Goal: Task Accomplishment & Management: Use online tool/utility

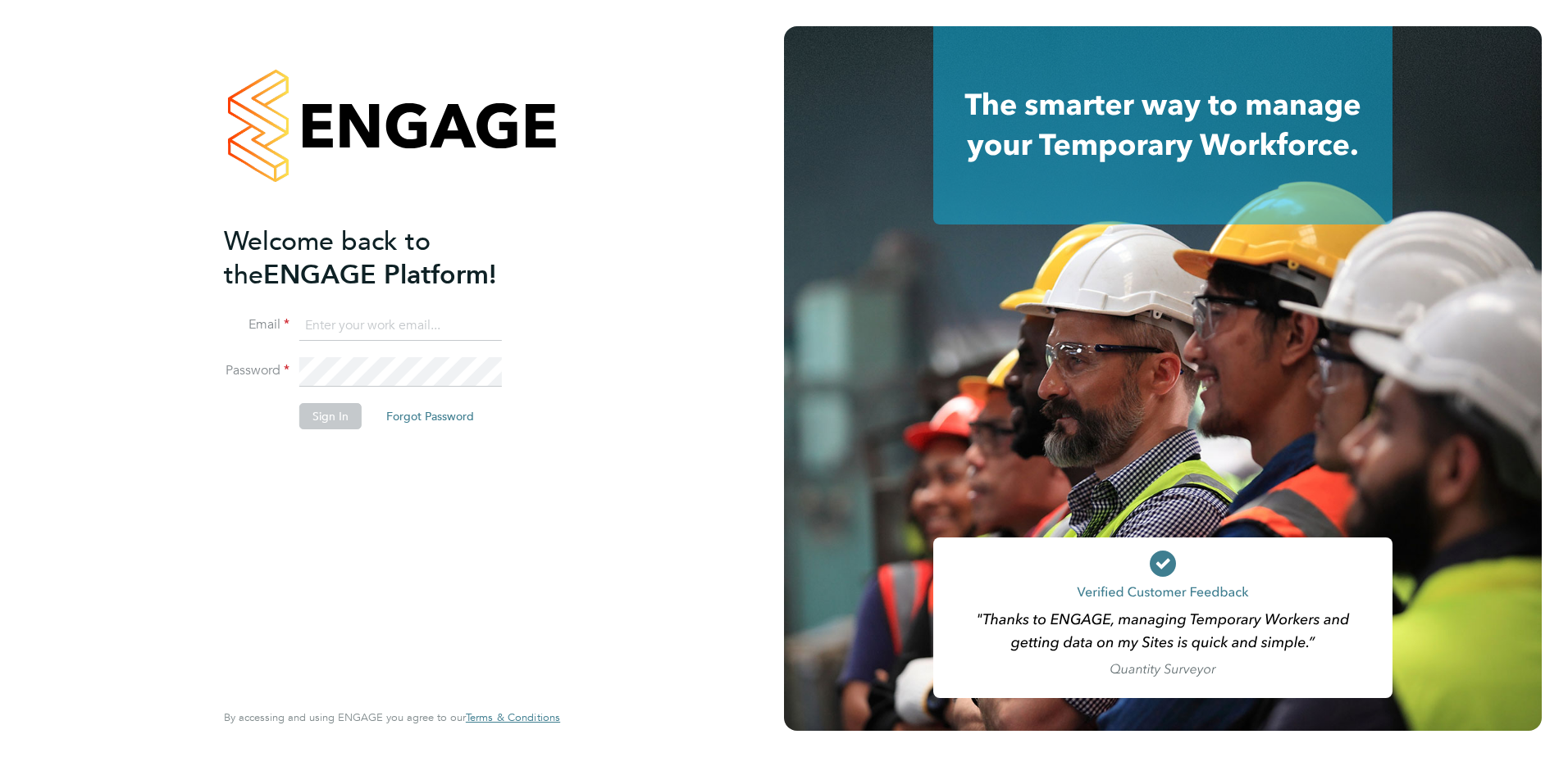
type input "[PERSON_NAME][EMAIL_ADDRESS][PERSON_NAME][DOMAIN_NAME]"
click at [315, 422] on button "Sign In" at bounding box center [330, 416] width 62 height 26
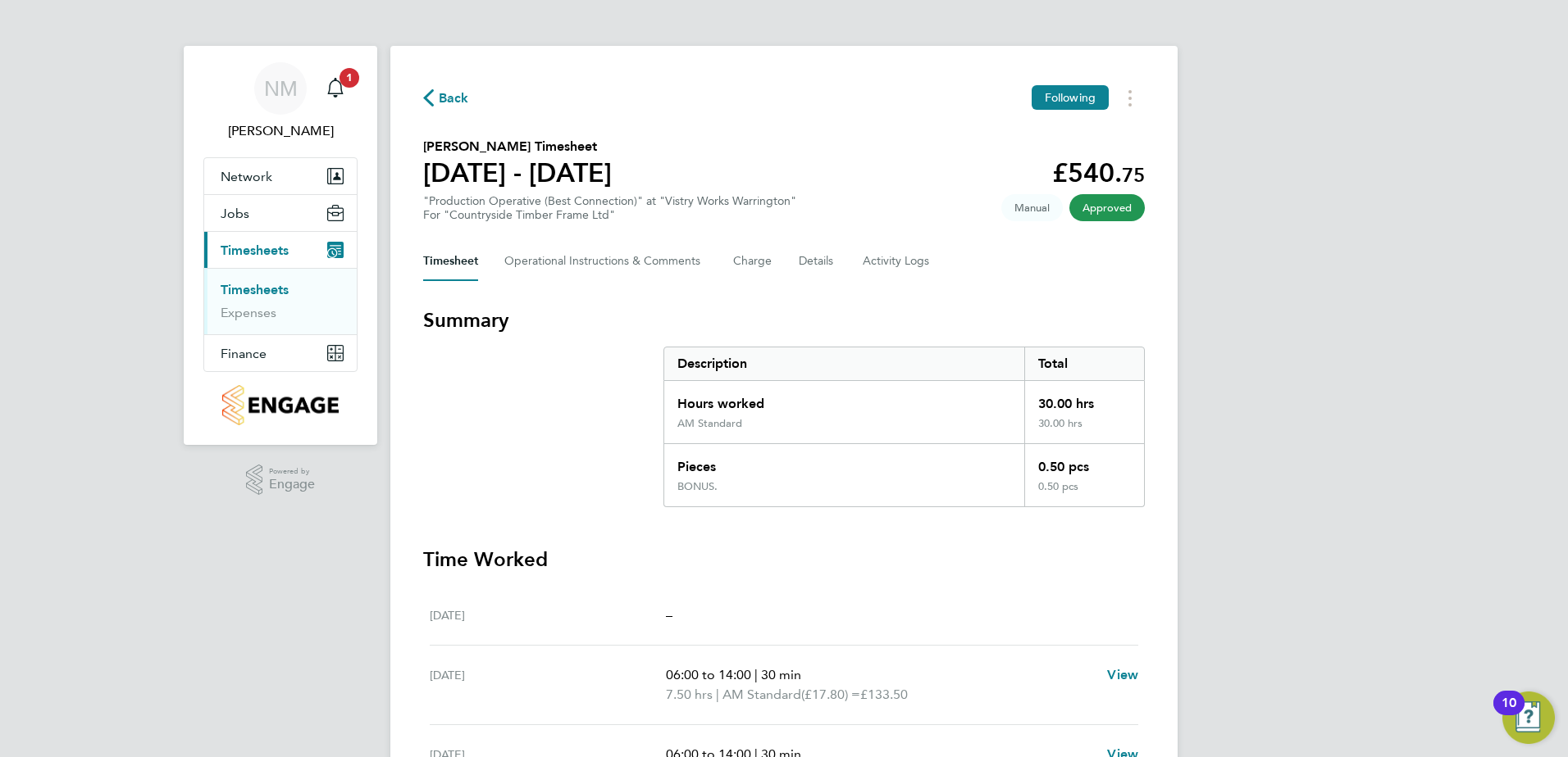
click at [450, 105] on span "Back" at bounding box center [453, 98] width 30 height 20
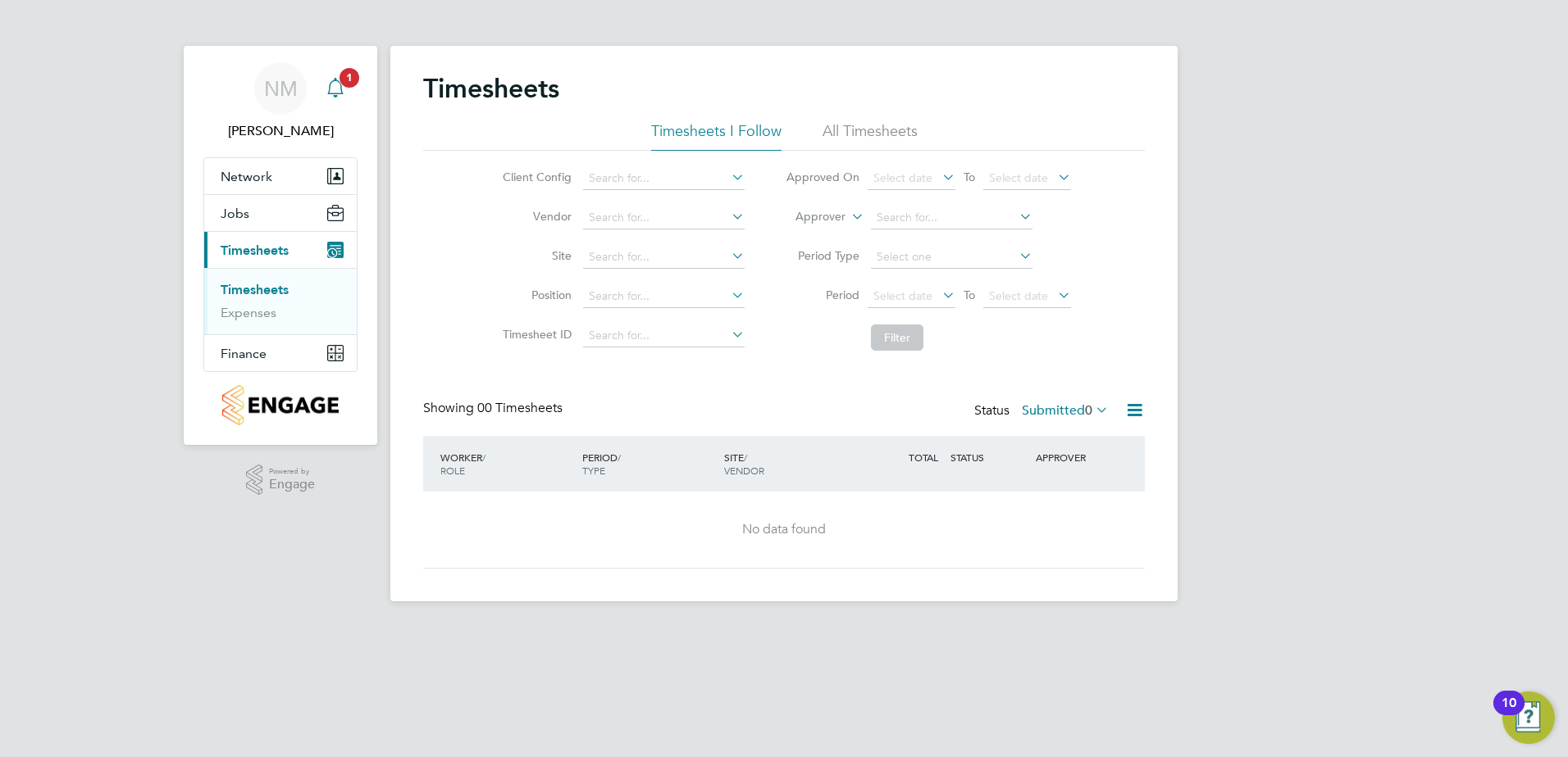
click at [340, 85] on link "Notifications 1" at bounding box center [335, 88] width 32 height 52
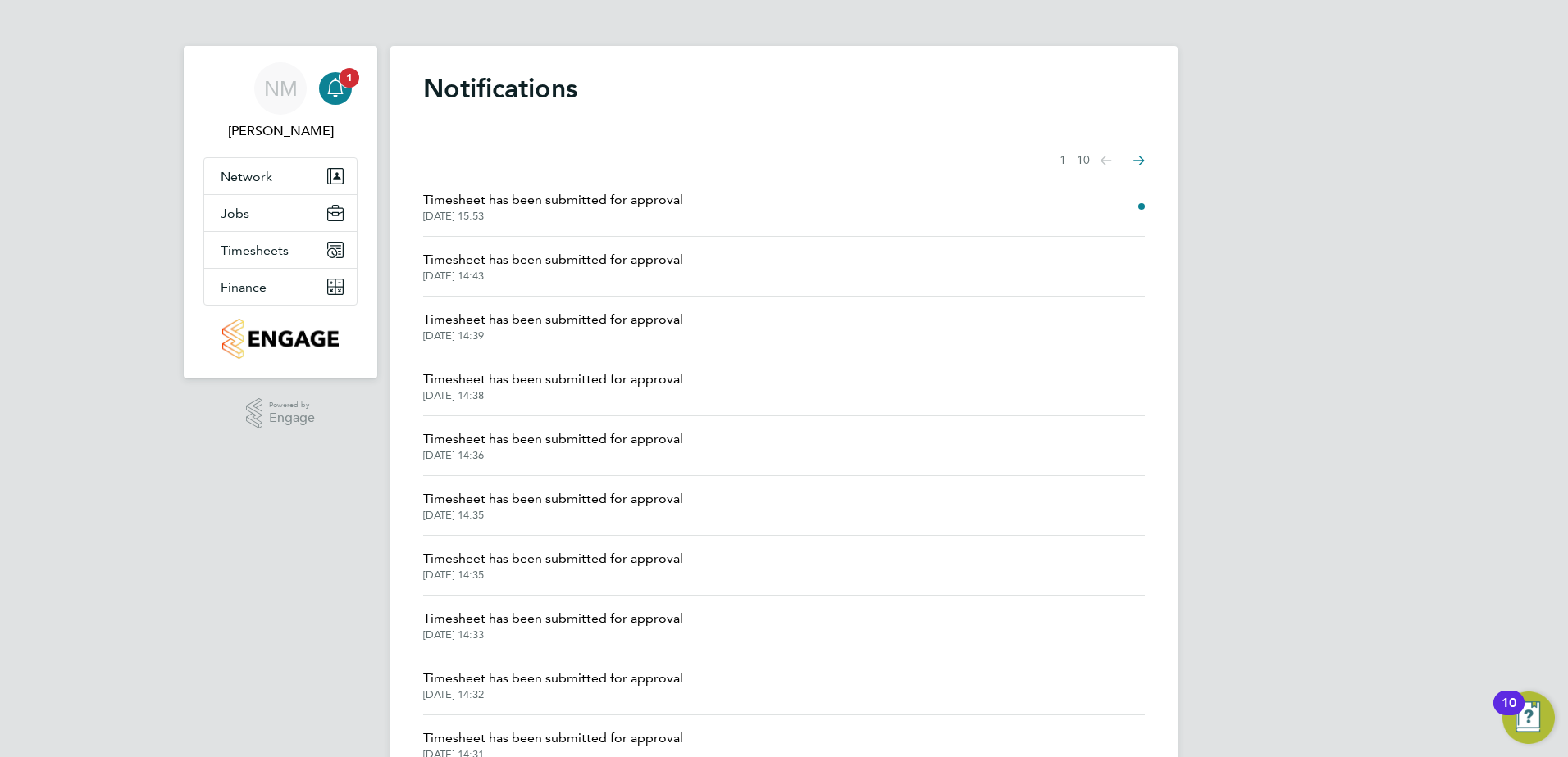
click at [353, 80] on span "1" at bounding box center [349, 78] width 20 height 20
